Goal: Task Accomplishment & Management: Manage account settings

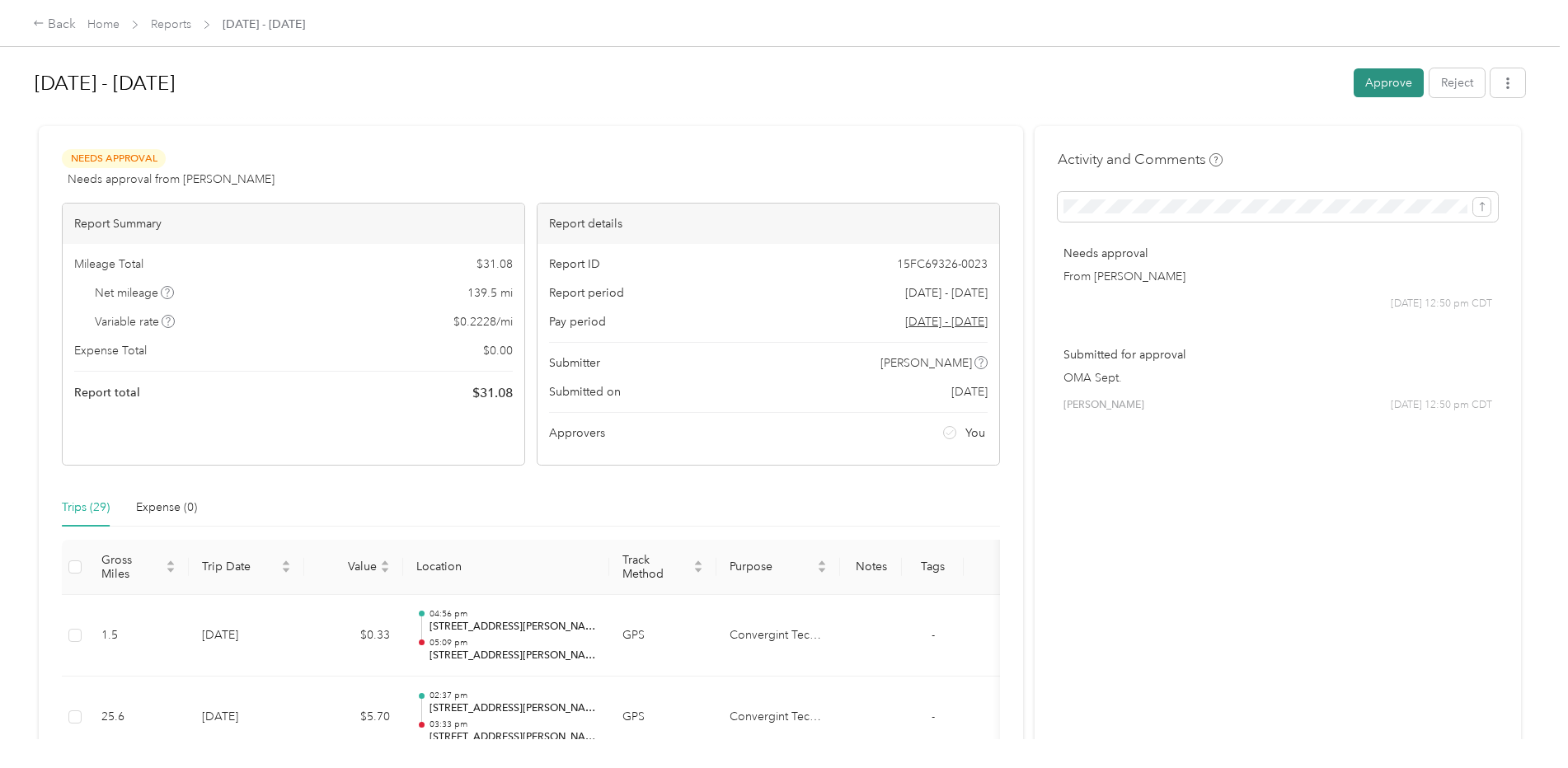
click at [1400, 89] on button "Approve" at bounding box center [1389, 83] width 70 height 29
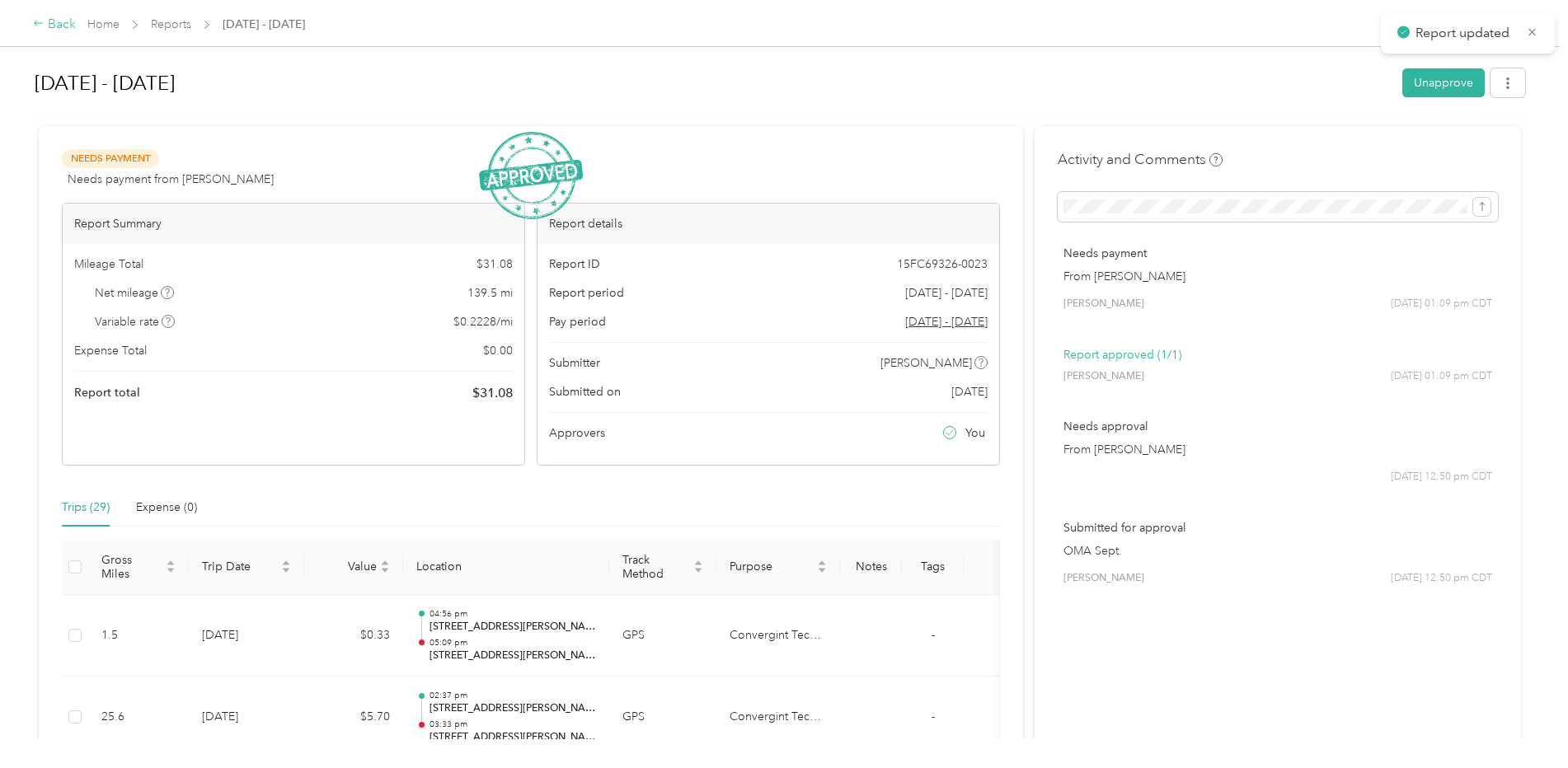
click at [55, 26] on div "Back" at bounding box center [54, 25] width 43 height 20
